Goal: Transaction & Acquisition: Purchase product/service

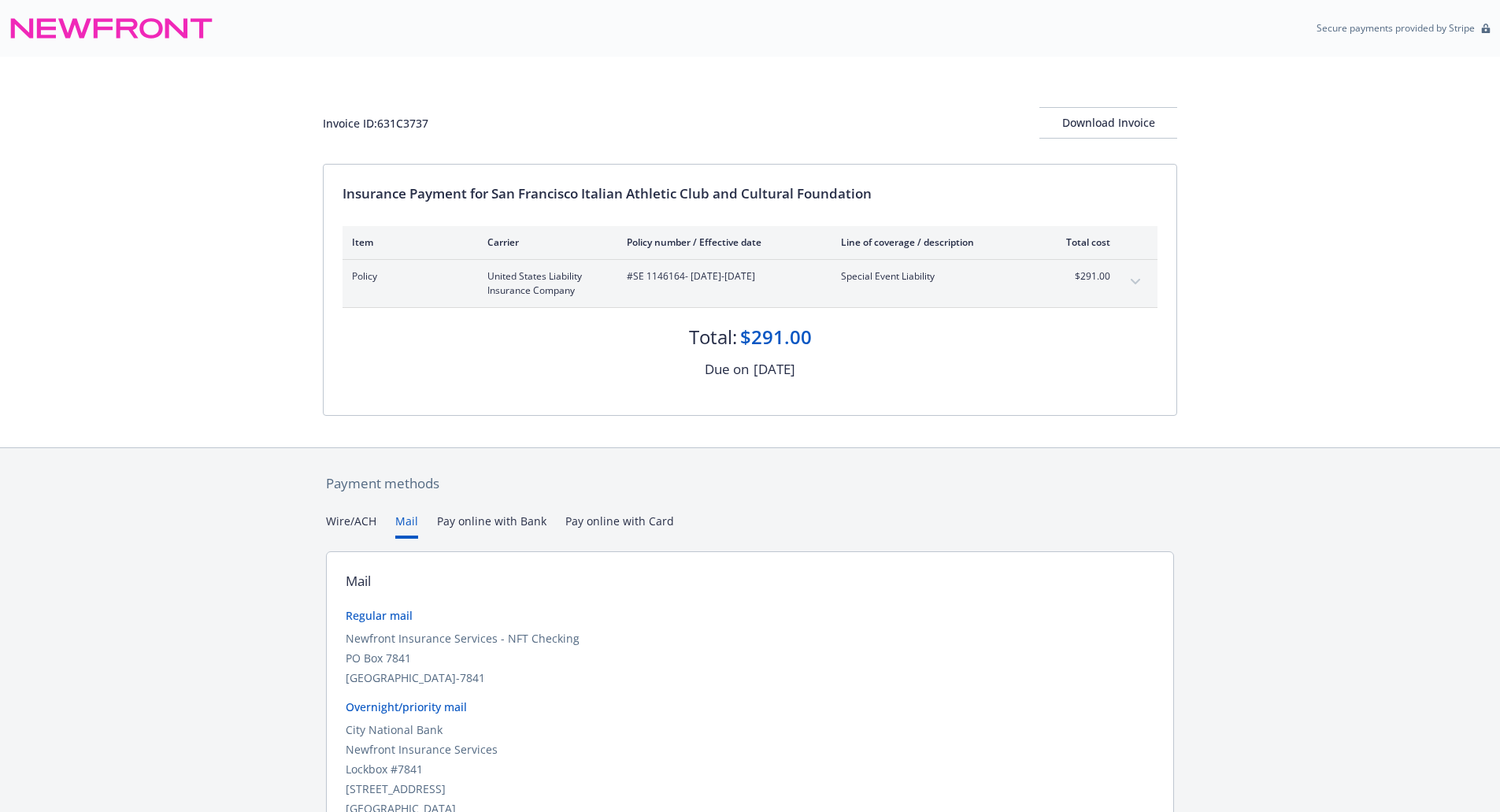
click at [419, 523] on div "Wire/ACH Mail Pay online with Bank Pay online with Card" at bounding box center [750, 526] width 848 height 26
drag, startPoint x: 1125, startPoint y: 125, endPoint x: 243, endPoint y: 653, distance: 1028.0
click at [1125, 124] on div "Download Invoice" at bounding box center [1108, 123] width 137 height 30
click at [417, 523] on div "Wire/ACH Mail Pay online with Bank Pay online with Card" at bounding box center [750, 526] width 848 height 26
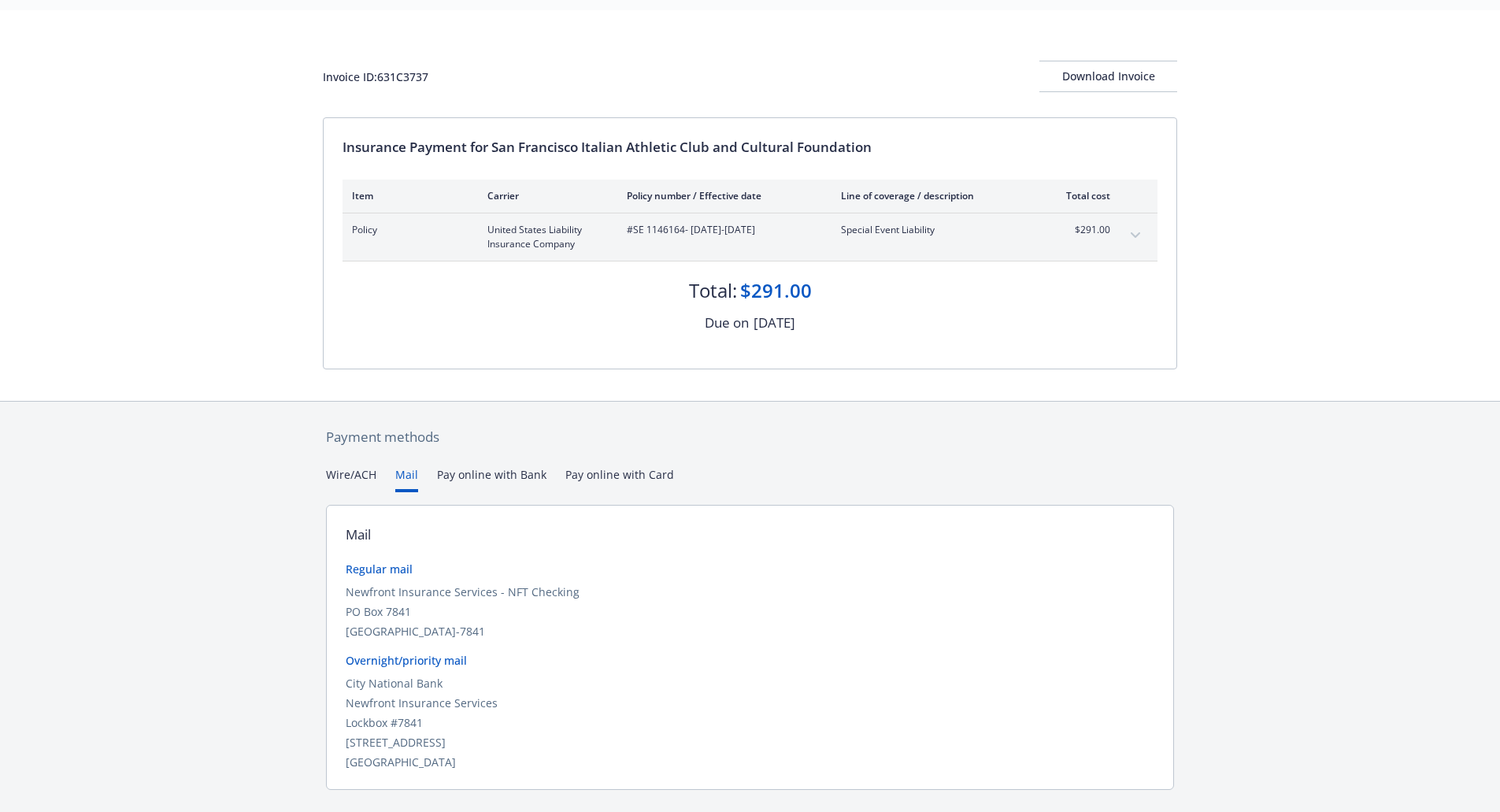
scroll to position [85, 0]
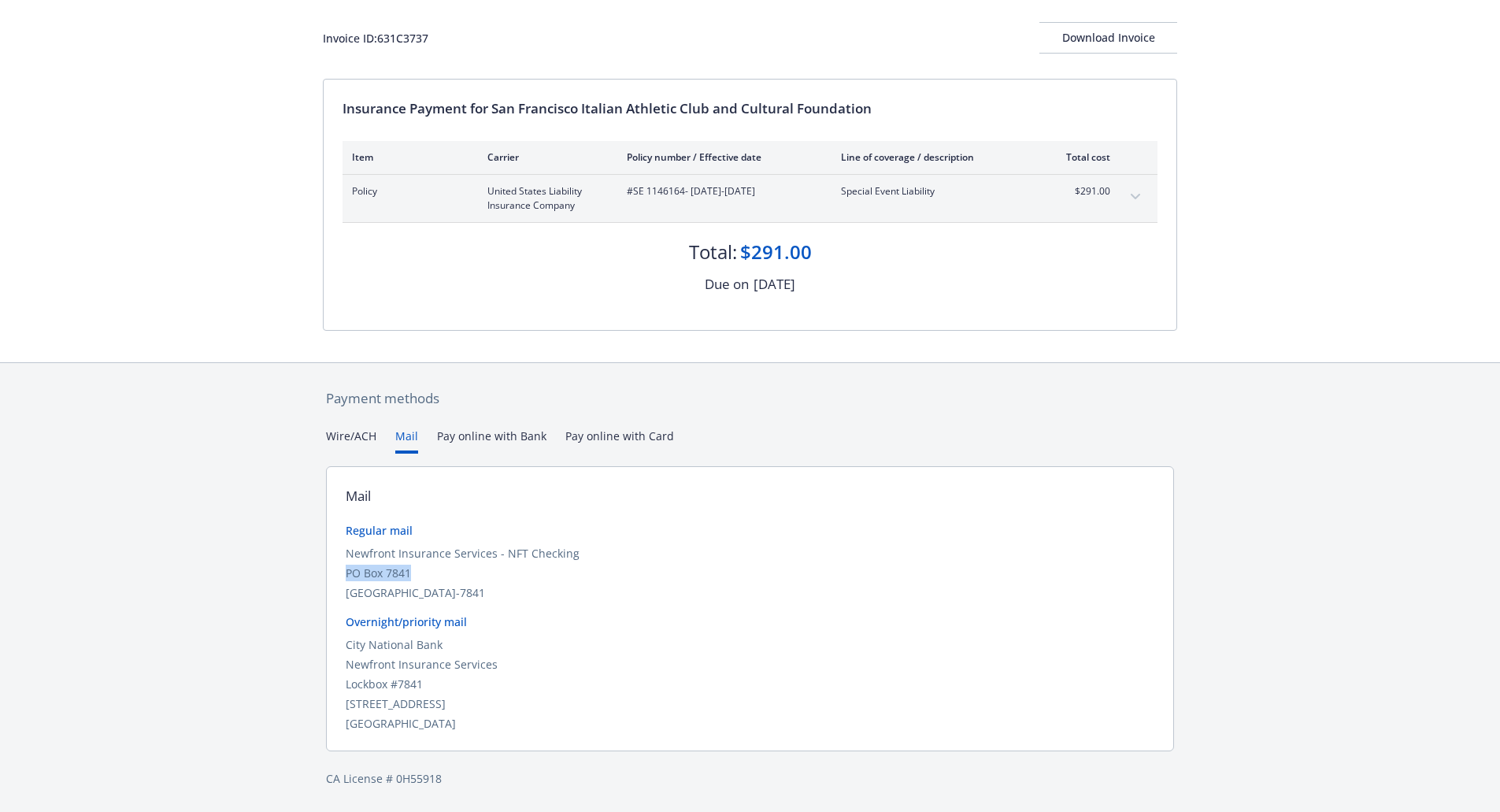
drag, startPoint x: 411, startPoint y: 574, endPoint x: 348, endPoint y: 580, distance: 63.3
click at [348, 580] on div "PO Box 7841" at bounding box center [750, 572] width 809 height 16
copy div "PO Box 7841"
drag, startPoint x: 345, startPoint y: 597, endPoint x: 412, endPoint y: 595, distance: 67.0
click at [412, 595] on div "Mail Regular mail Newfront Insurance Services - NFT Checking PO Box 7841 San Fr…" at bounding box center [750, 608] width 848 height 285
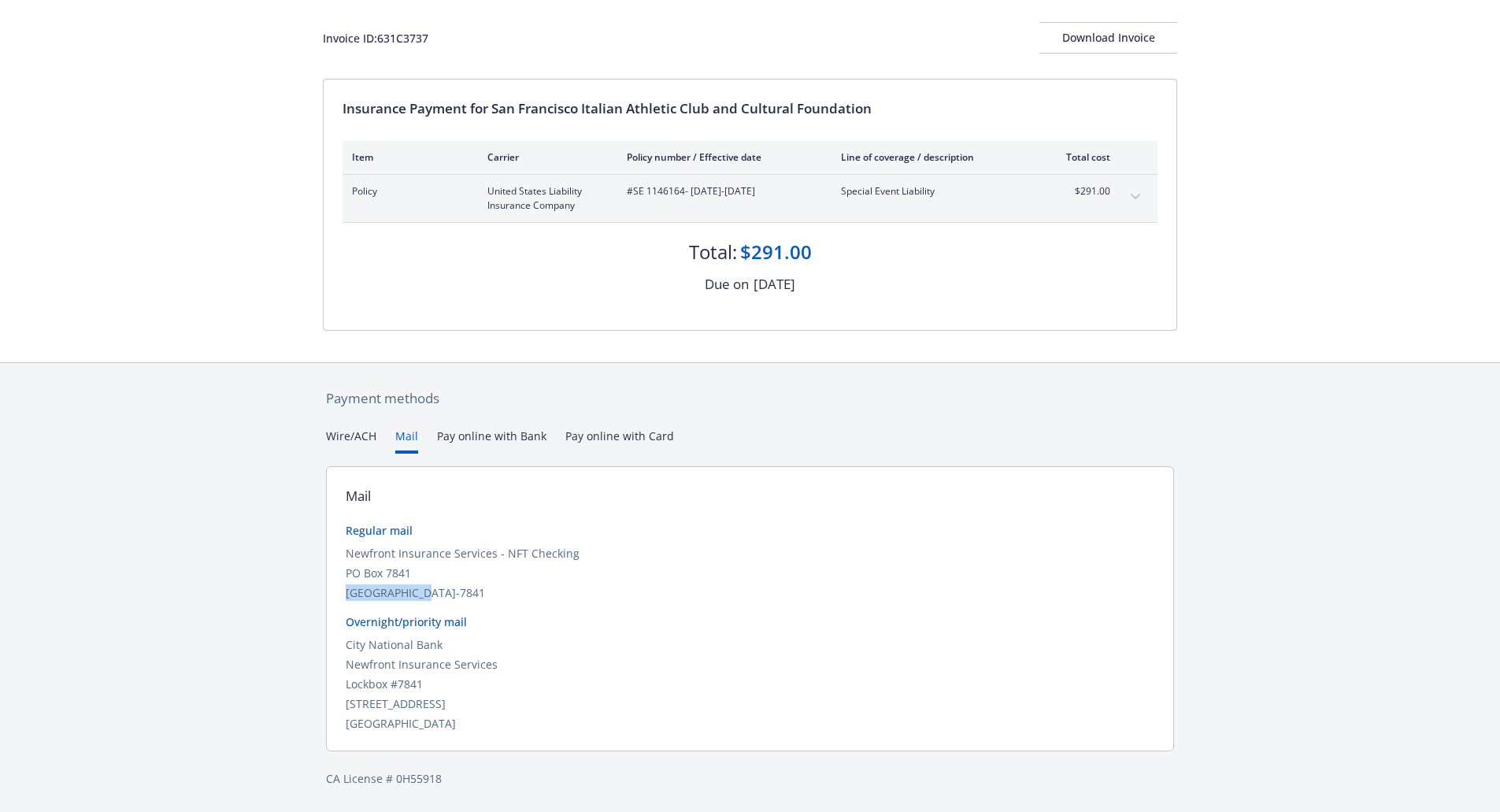
copy div "[GEOGRAPHIC_DATA]"
drag, startPoint x: 439, startPoint y: 591, endPoint x: 469, endPoint y: 592, distance: 30.0
click at [469, 592] on div "[GEOGRAPHIC_DATA]-7841" at bounding box center [750, 592] width 809 height 16
copy div "94120"
